Goal: Task Accomplishment & Management: Complete application form

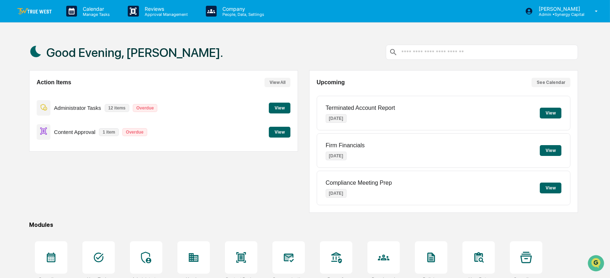
click at [234, 200] on div "Action Items View All Administrator Tasks 12 items Overdue View Content Approva…" at bounding box center [163, 141] width 269 height 143
click at [576, 14] on p "Admin • Synergy Capital" at bounding box center [558, 14] width 51 height 5
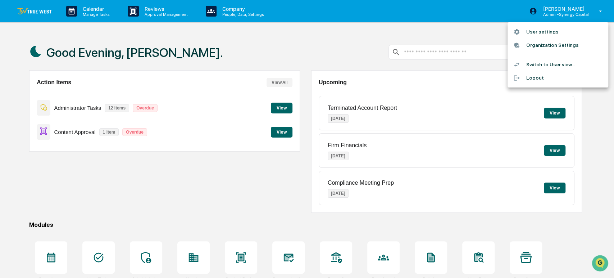
click at [542, 64] on li "Switch to User view..." at bounding box center [558, 64] width 101 height 13
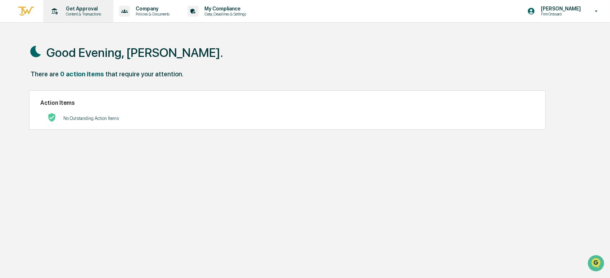
click at [94, 14] on p "Content & Transactions" at bounding box center [82, 14] width 45 height 5
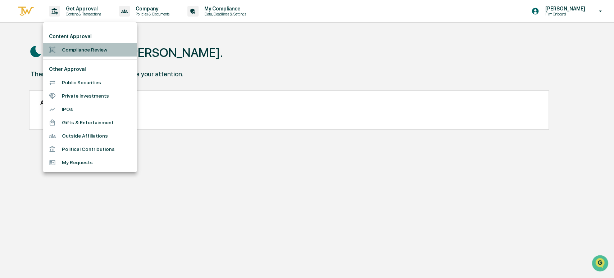
click at [95, 49] on li "Compliance Review" at bounding box center [90, 49] width 94 height 13
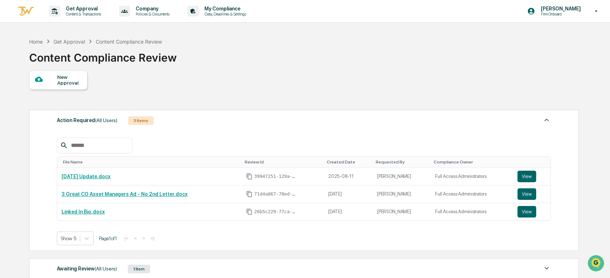
click at [55, 78] on div at bounding box center [46, 79] width 23 height 9
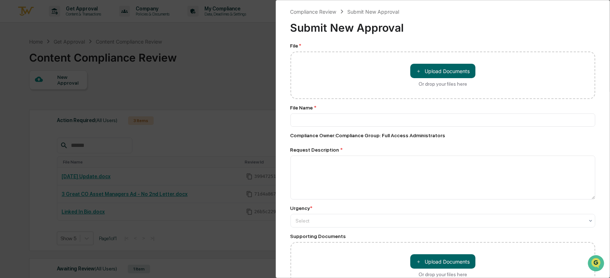
click at [245, 78] on div "Compliance Review Submit New Approval Submit New Approval File * ＋ Upload Docum…" at bounding box center [305, 139] width 610 height 278
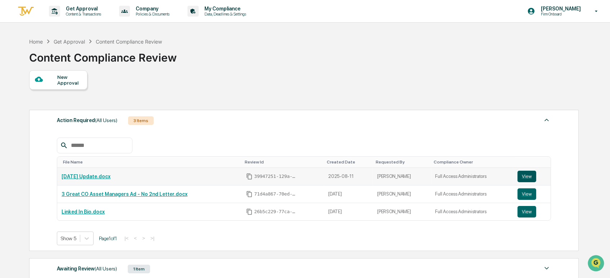
click at [529, 178] on button "View" at bounding box center [527, 177] width 19 height 12
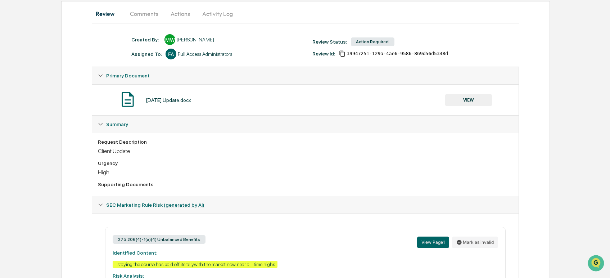
scroll to position [147, 0]
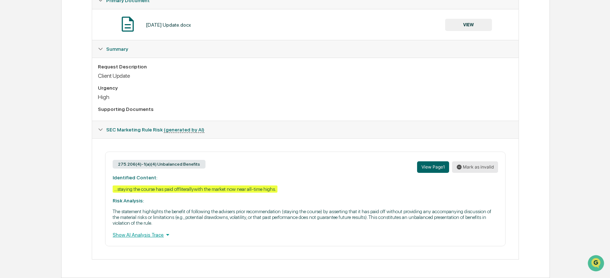
click at [467, 163] on button "Mark as invalid" at bounding box center [475, 167] width 46 height 12
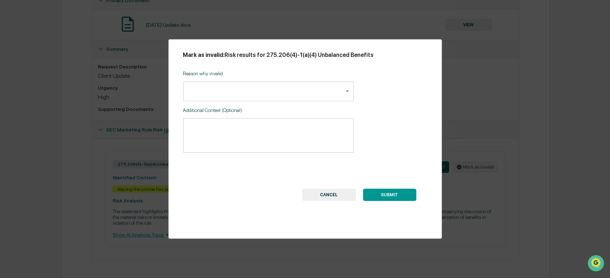
click at [305, 78] on div "Reason why invalid: ​ ​" at bounding box center [268, 84] width 171 height 36
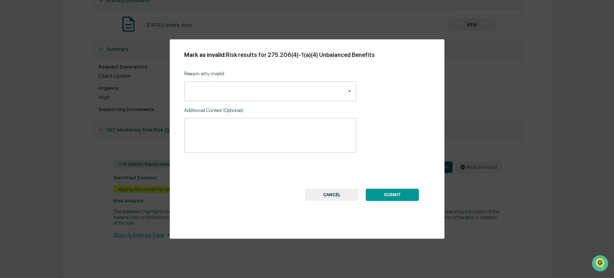
click at [307, 90] on body "Get Approval Content & Transactions Company Policies & Documents My Compliance …" at bounding box center [307, 67] width 614 height 422
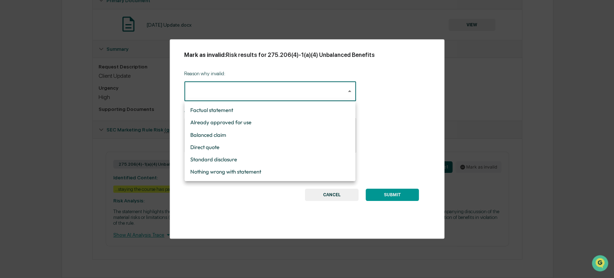
click at [383, 91] on div at bounding box center [307, 139] width 614 height 278
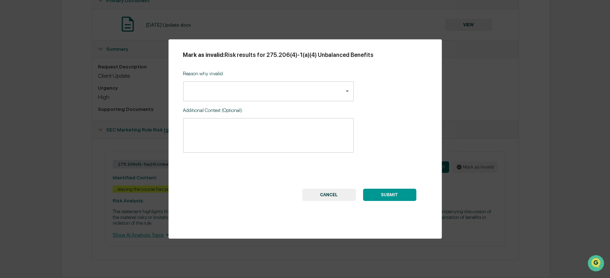
click at [344, 195] on button "CANCEL" at bounding box center [329, 195] width 54 height 12
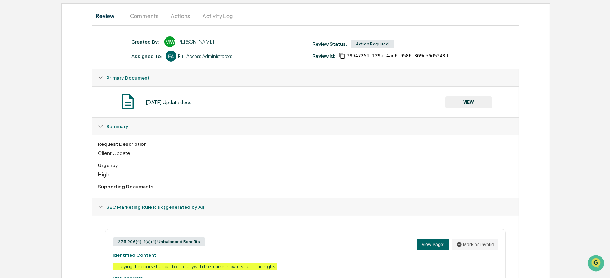
scroll to position [0, 0]
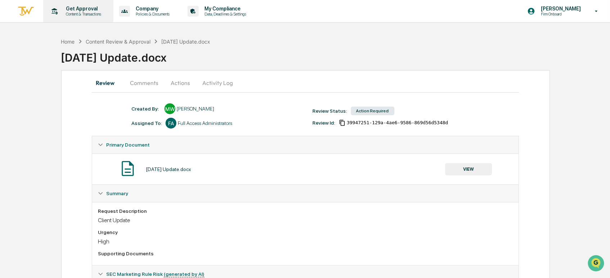
click at [80, 12] on p "Content & Transactions" at bounding box center [82, 14] width 45 height 5
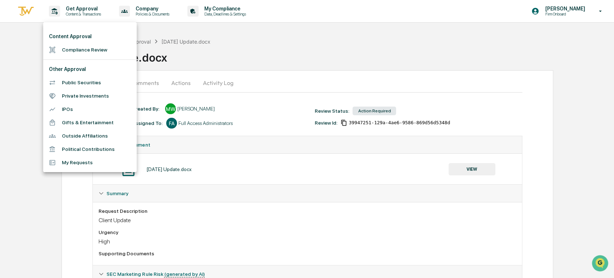
click at [80, 48] on li "Compliance Review" at bounding box center [90, 49] width 94 height 13
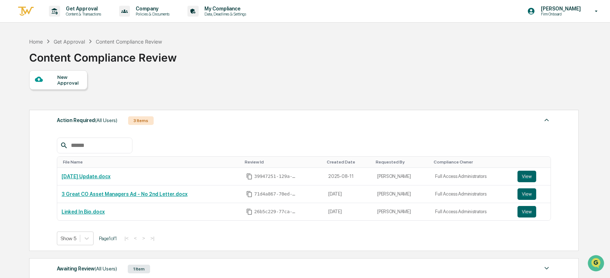
click at [62, 80] on div "New Approval" at bounding box center [69, 80] width 24 height 12
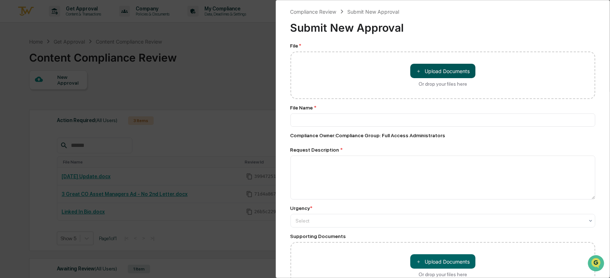
click at [455, 75] on button "＋ Upload Documents" at bounding box center [442, 71] width 65 height 14
type input "**********"
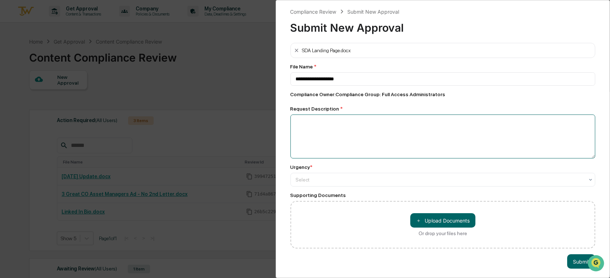
click at [344, 134] on textarea at bounding box center [442, 136] width 305 height 44
type textarea "**********"
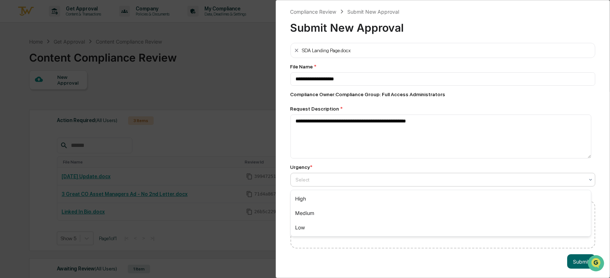
click at [351, 183] on div at bounding box center [440, 179] width 289 height 7
click at [349, 203] on div "High" at bounding box center [441, 198] width 300 height 14
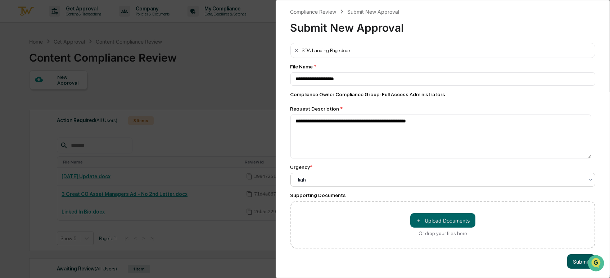
click at [571, 266] on button "Submit" at bounding box center [581, 261] width 28 height 14
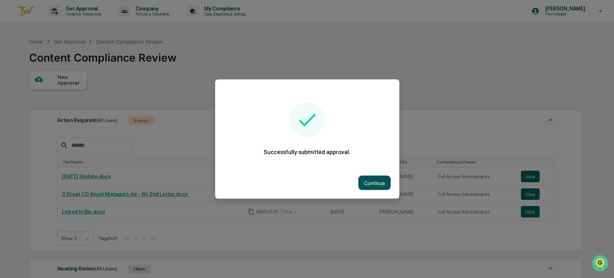
click at [373, 186] on button "Continue" at bounding box center [375, 183] width 32 height 14
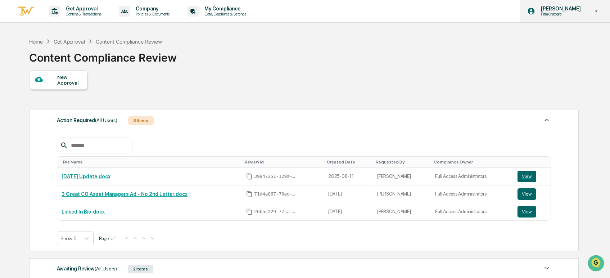
click at [564, 14] on p "Firm Onboard" at bounding box center [559, 14] width 49 height 5
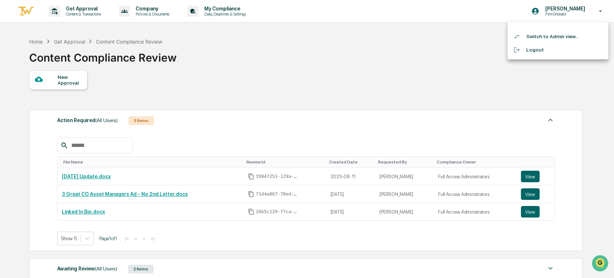
click at [540, 40] on li "Switch to Admin view..." at bounding box center [558, 36] width 101 height 13
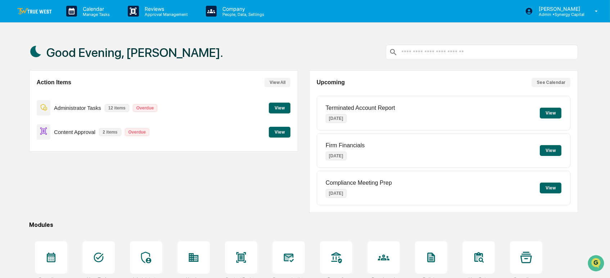
click at [282, 136] on button "View" at bounding box center [280, 132] width 22 height 11
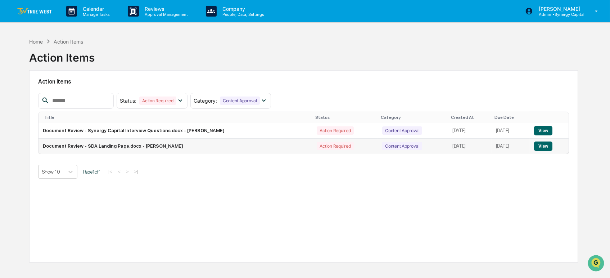
click at [547, 143] on button "View" at bounding box center [543, 145] width 18 height 9
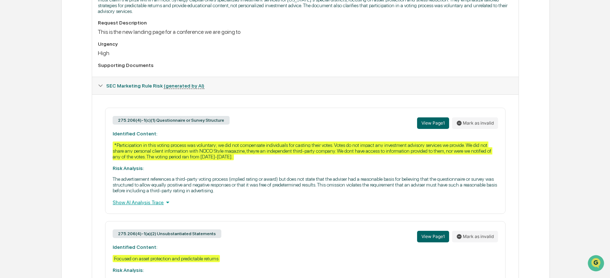
scroll to position [280, 0]
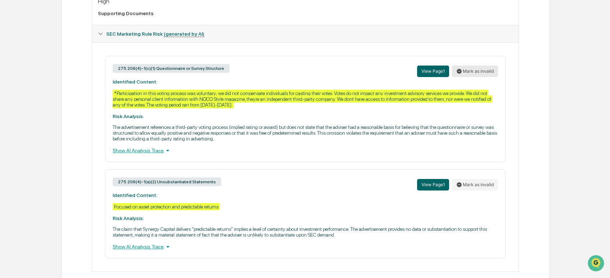
click at [471, 74] on button "Mark as invalid" at bounding box center [475, 72] width 46 height 12
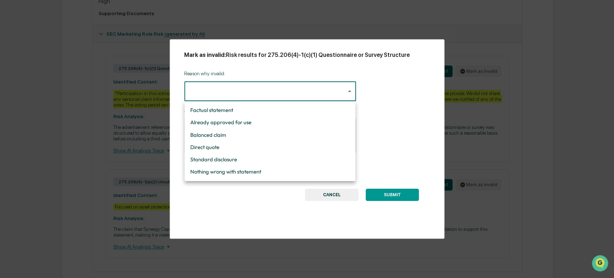
click at [298, 86] on body "Calendar Manage Tasks Reviews Approval Management Company People, Data, Setting…" at bounding box center [307, 5] width 614 height 570
click at [283, 117] on li "Already approved for use" at bounding box center [270, 122] width 171 height 12
type input "**********"
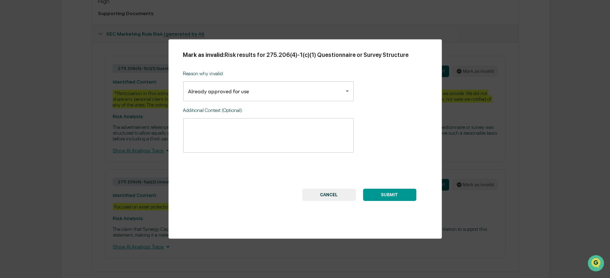
click at [400, 195] on button "SUBMIT" at bounding box center [389, 195] width 53 height 12
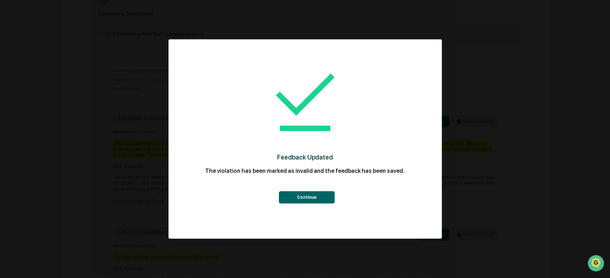
click at [310, 194] on button "Continue" at bounding box center [307, 197] width 56 height 12
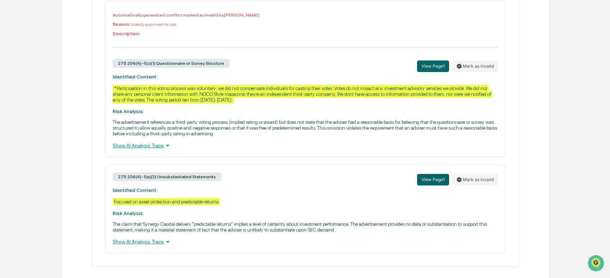
scroll to position [350, 0]
